Goal: Download file/media

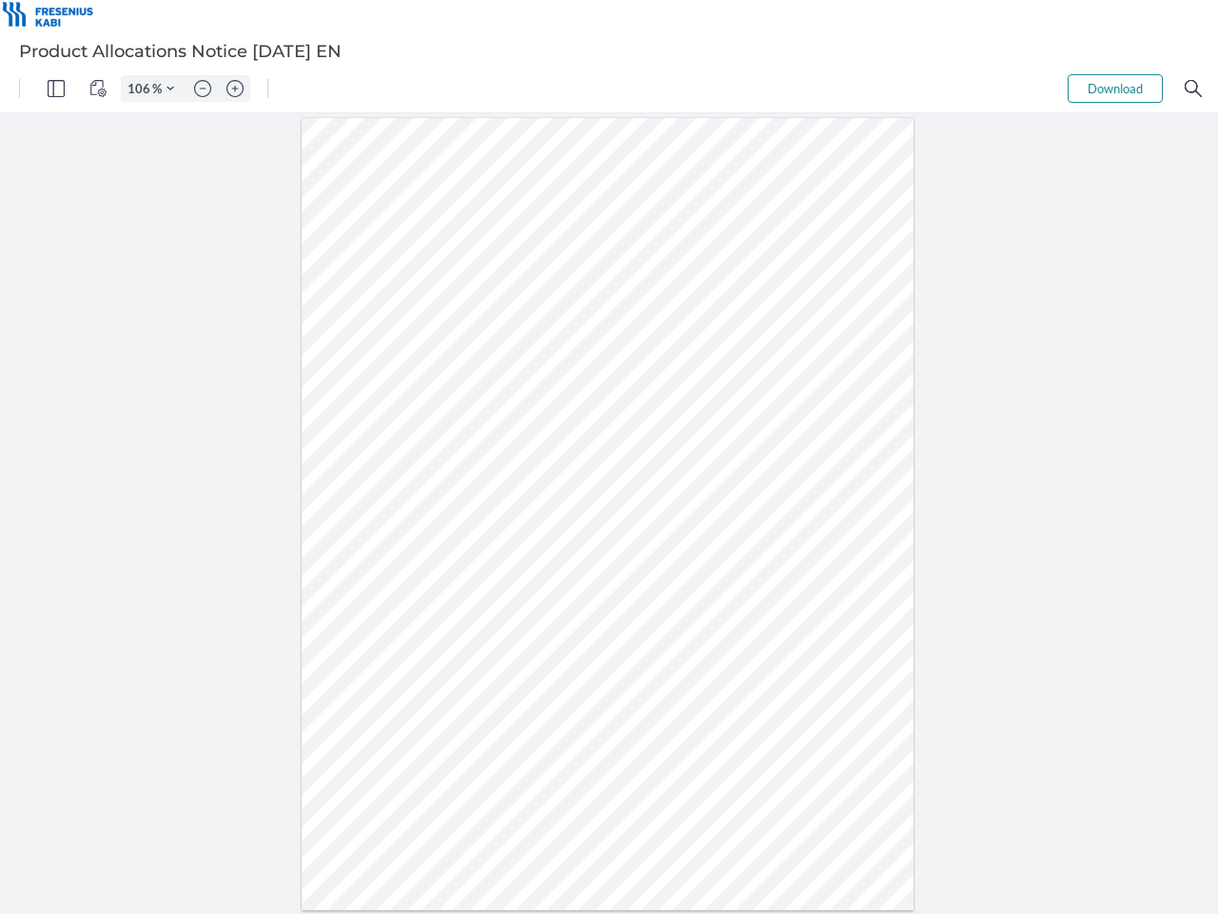
click at [56, 89] on img "Panel" at bounding box center [56, 88] width 17 height 17
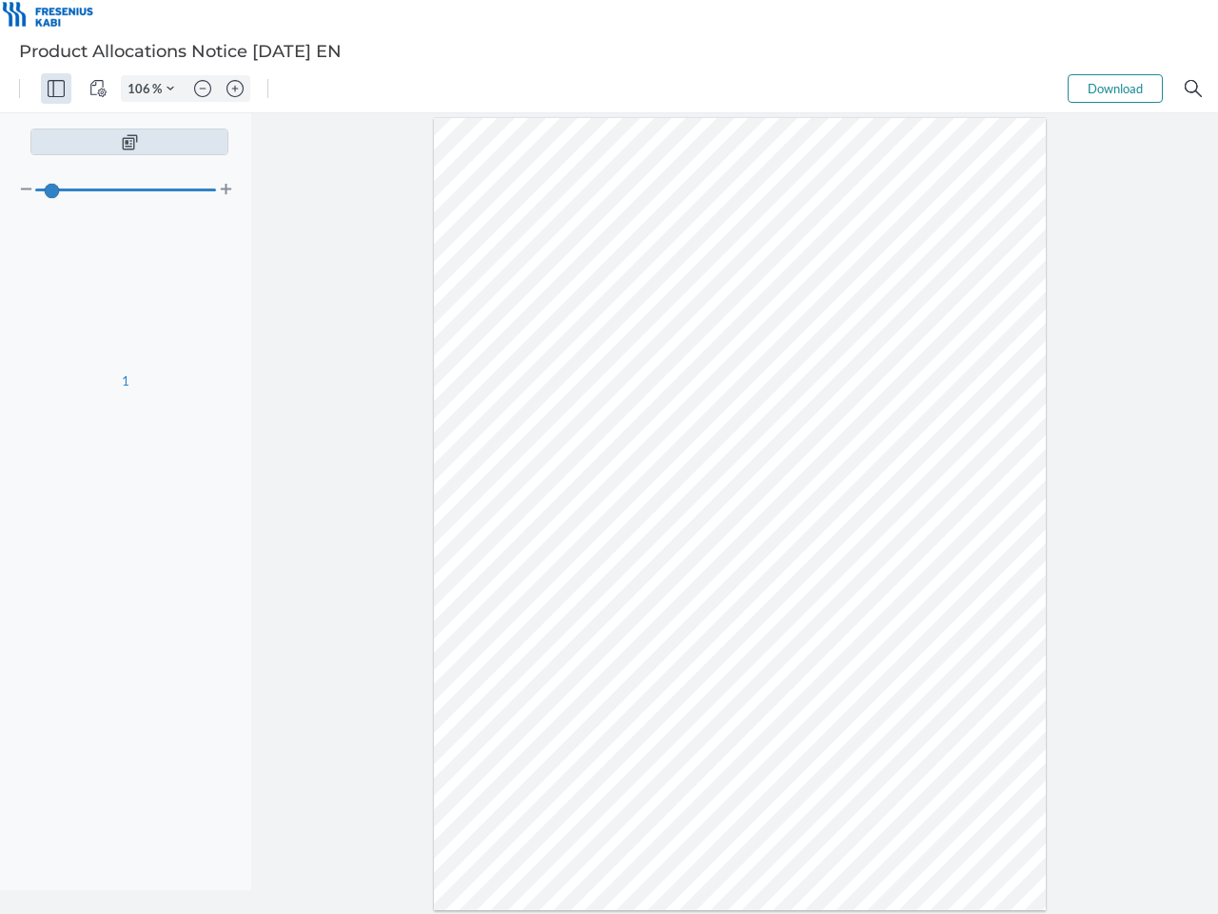
click at [98, 89] on img "View Controls" at bounding box center [97, 88] width 17 height 17
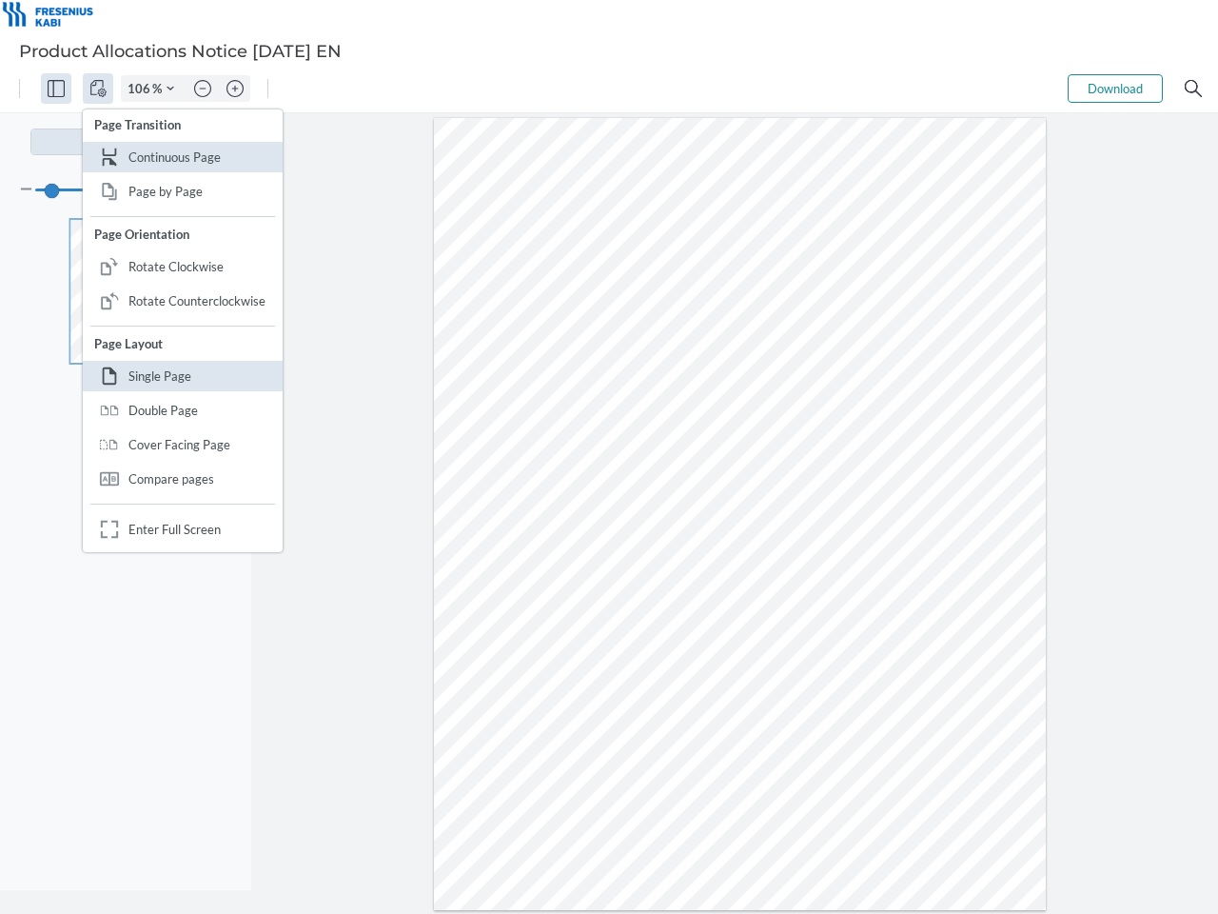
click at [142, 89] on input "106" at bounding box center [137, 88] width 30 height 17
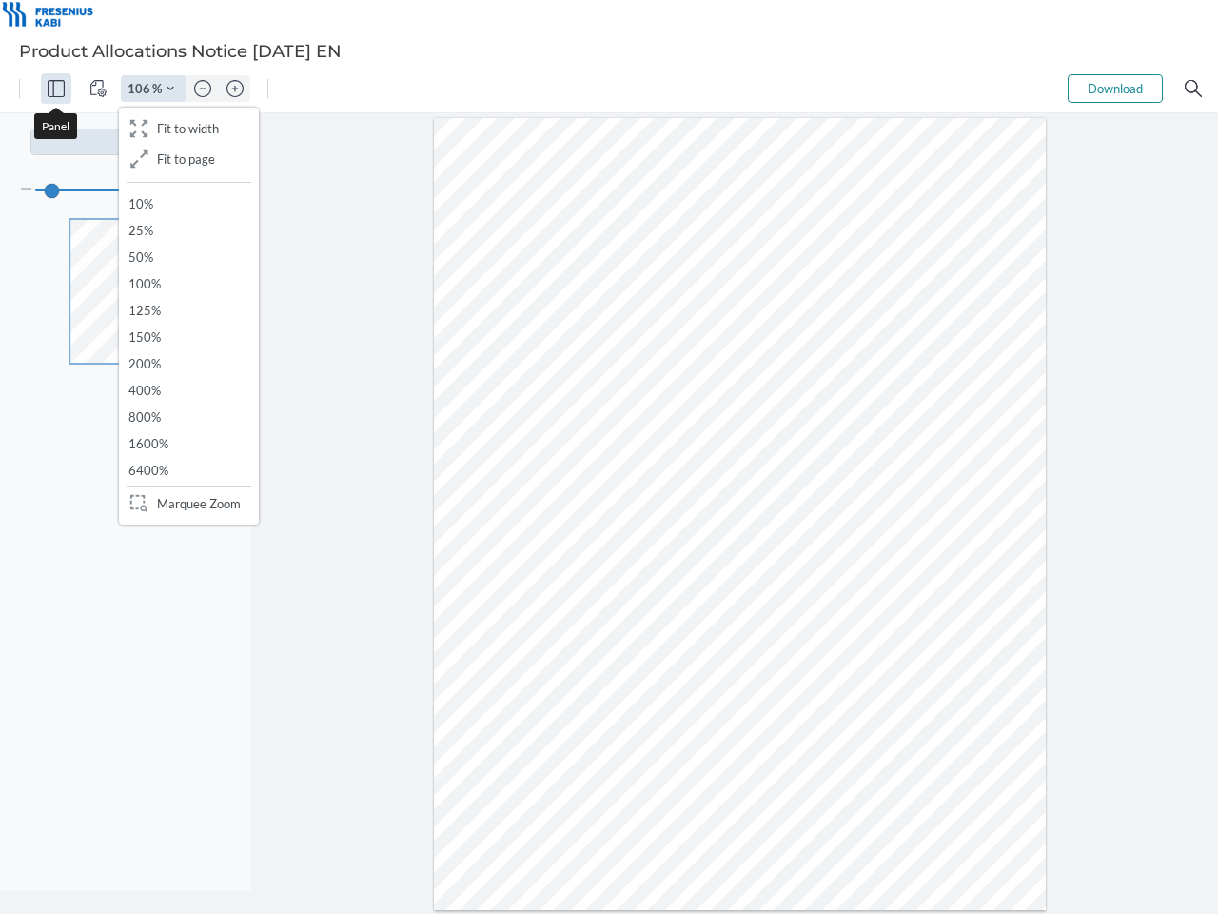
click at [170, 89] on img "Zoom Controls" at bounding box center [171, 89] width 8 height 8
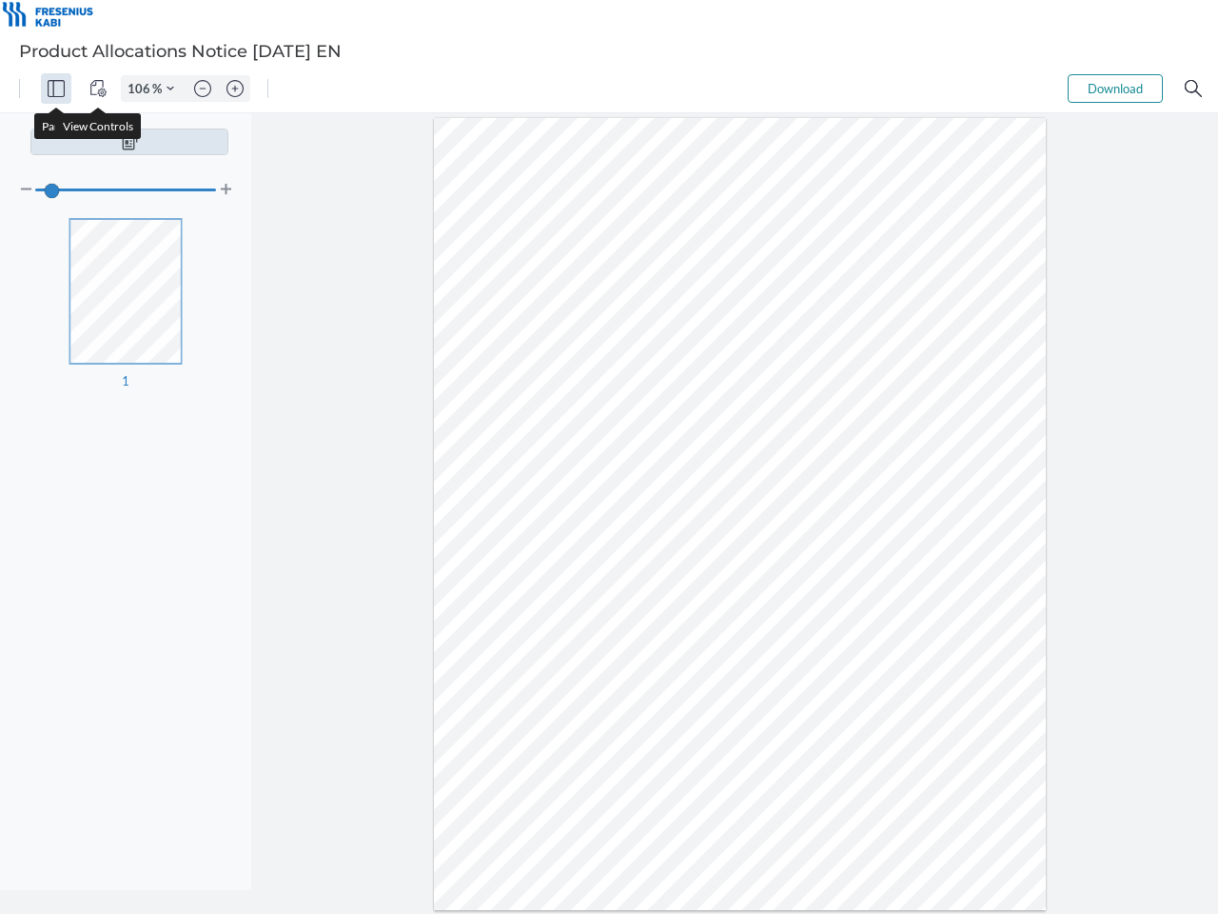
click at [203, 89] on img "Zoom out" at bounding box center [202, 88] width 17 height 17
click at [235, 89] on img "Zoom in" at bounding box center [235, 88] width 17 height 17
type input "106"
click at [1115, 89] on button "Download" at bounding box center [1115, 88] width 95 height 29
click at [1193, 89] on img "Search" at bounding box center [1193, 88] width 17 height 17
